Goal: Navigation & Orientation: Locate item on page

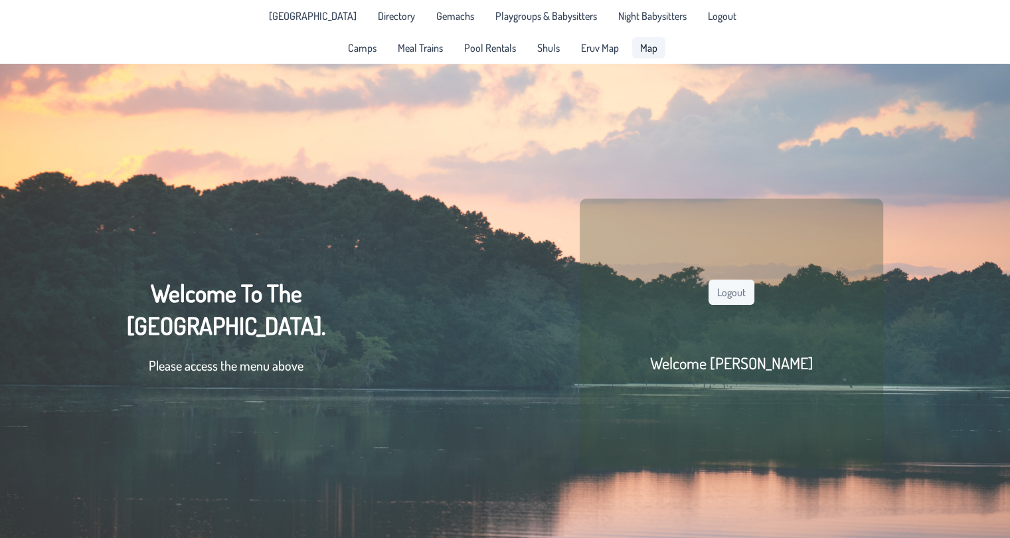
click at [645, 53] on span "Map" at bounding box center [648, 48] width 17 height 11
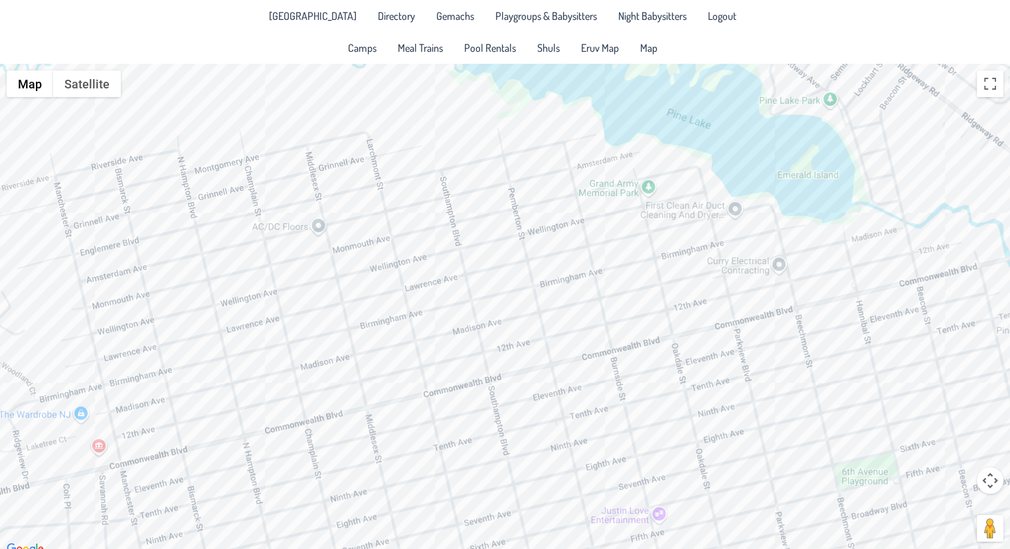
drag, startPoint x: 617, startPoint y: 235, endPoint x: 629, endPoint y: 426, distance: 191.7
click at [629, 426] on div at bounding box center [505, 311] width 1010 height 494
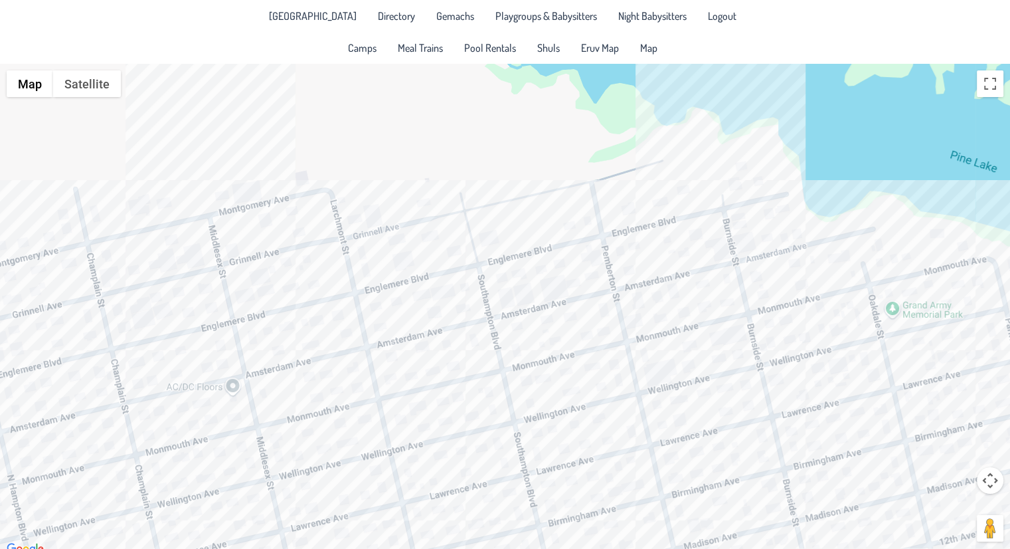
drag, startPoint x: 401, startPoint y: 298, endPoint x: 464, endPoint y: 426, distance: 142.6
click at [464, 426] on div at bounding box center [505, 311] width 1010 height 494
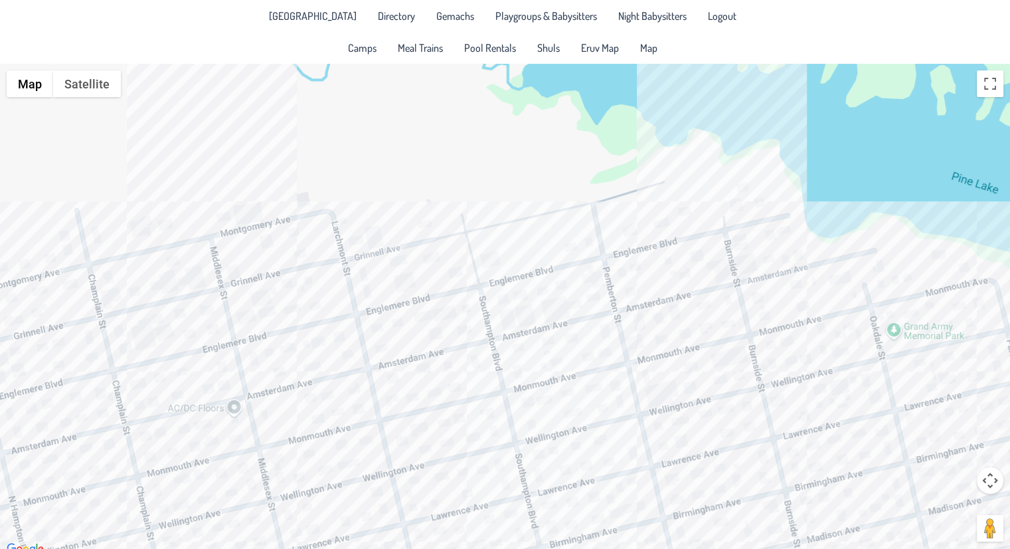
click at [537, 288] on div at bounding box center [505, 311] width 1010 height 494
click at [537, 288] on div at bounding box center [542, 288] width 17 height 8
click at [626, 280] on div "[PERSON_NAME] & [PERSON_NAME] [STREET_ADDRESS]" at bounding box center [505, 311] width 1010 height 494
click at [608, 332] on div "[PERSON_NAME] & [PERSON_NAME] [STREET_ADDRESS]" at bounding box center [505, 311] width 1010 height 494
click at [608, 332] on div "[PERSON_NAME] & [PERSON_NAME] [STREET_ADDRESS][PERSON_NAME]" at bounding box center [505, 311] width 1010 height 494
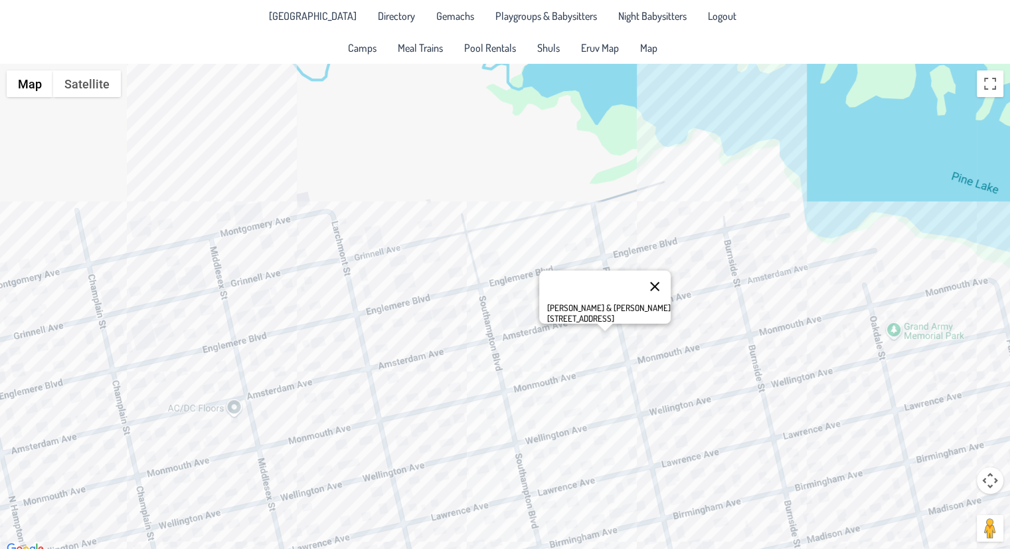
click at [639, 276] on button "Close" at bounding box center [655, 286] width 32 height 32
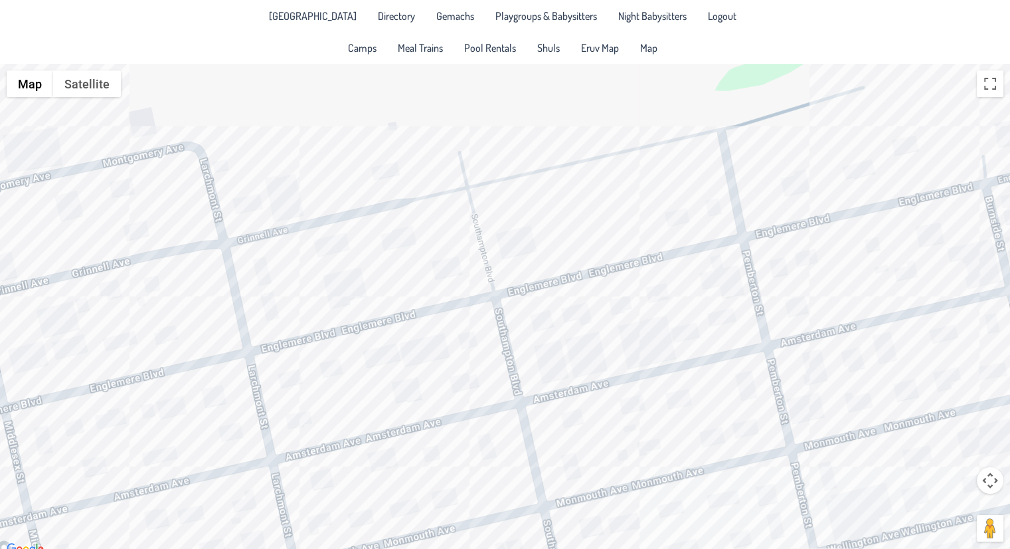
click at [260, 267] on div at bounding box center [505, 311] width 1010 height 494
click at [286, 190] on div "Avigdor & [PERSON_NAME] [STREET_ADDRESS]" at bounding box center [505, 311] width 1010 height 494
click at [272, 298] on div "[PERSON_NAME] & [PERSON_NAME] [STREET_ADDRESS][PERSON_NAME]" at bounding box center [505, 311] width 1010 height 494
click at [460, 388] on div "[PERSON_NAME] & [PERSON_NAME] [STREET_ADDRESS]" at bounding box center [505, 311] width 1010 height 494
click at [460, 388] on div "Yitzy & [PERSON_NAME] [STREET_ADDRESS]" at bounding box center [505, 311] width 1010 height 494
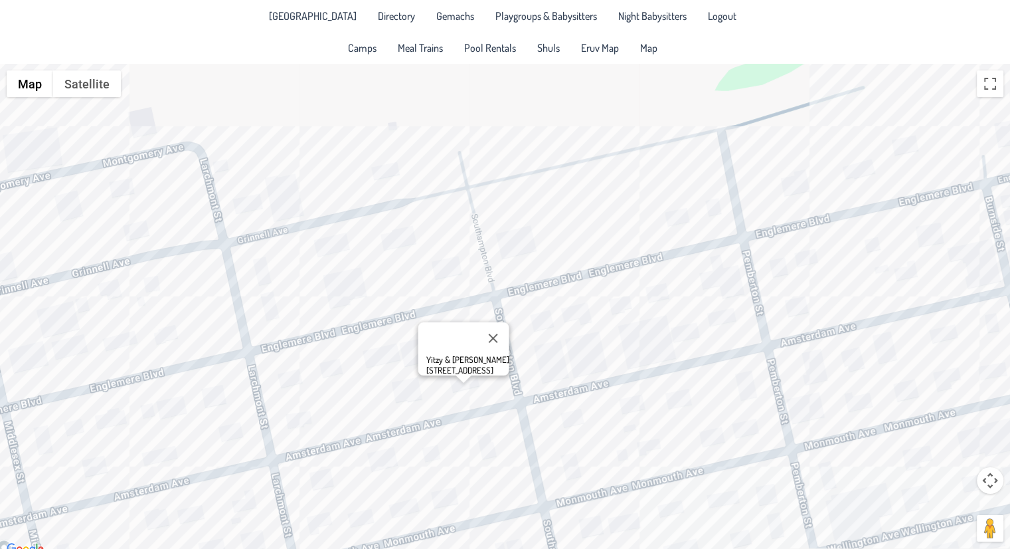
click at [610, 297] on div "Yitzy & [PERSON_NAME] [STREET_ADDRESS]" at bounding box center [505, 311] width 1010 height 494
